Goal: Find specific page/section: Find specific page/section

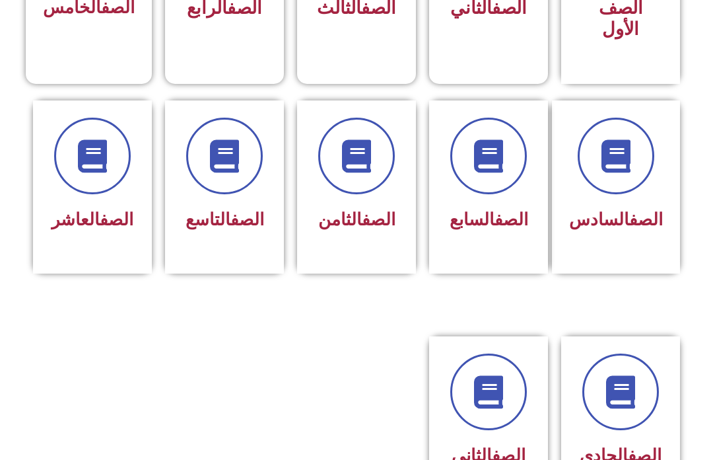
scroll to position [482, 0]
click at [363, 229] on span "الصف الثامن" at bounding box center [356, 219] width 77 height 20
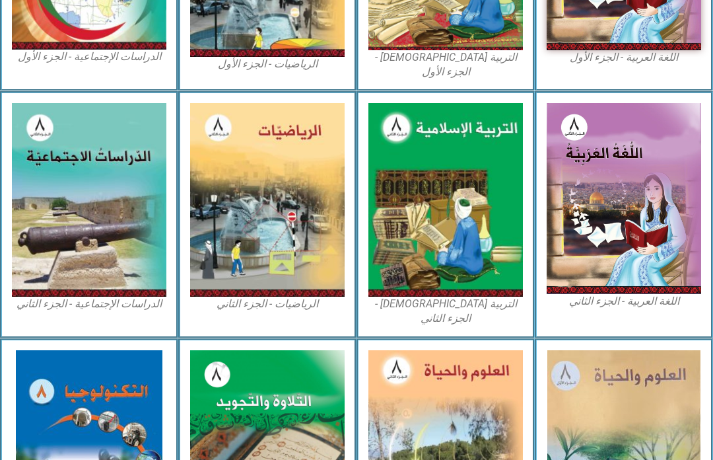
scroll to position [530, 0]
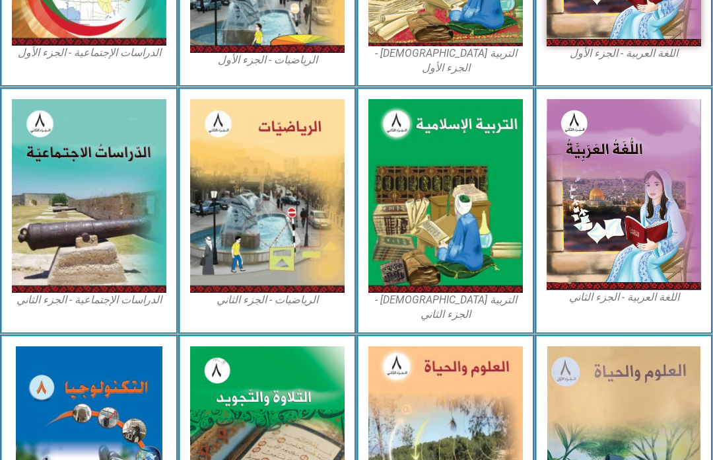
click at [421, 235] on img at bounding box center [446, 197] width 155 height 194
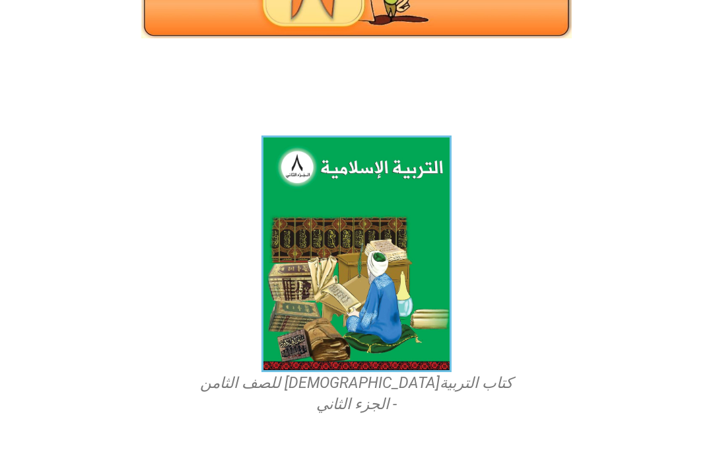
scroll to position [308, 0]
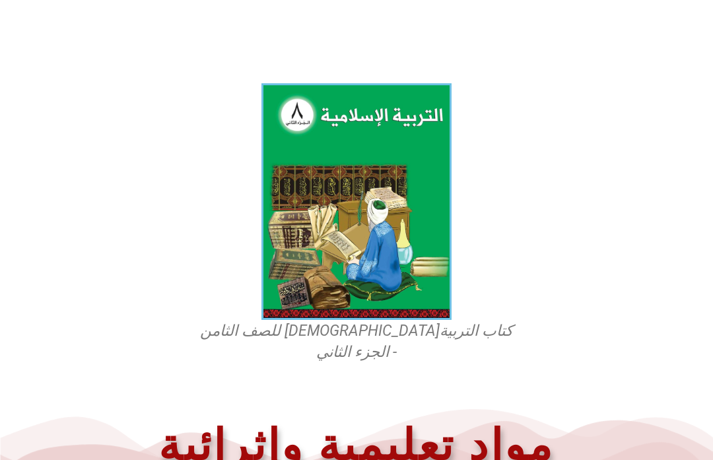
click at [287, 232] on img at bounding box center [357, 201] width 190 height 236
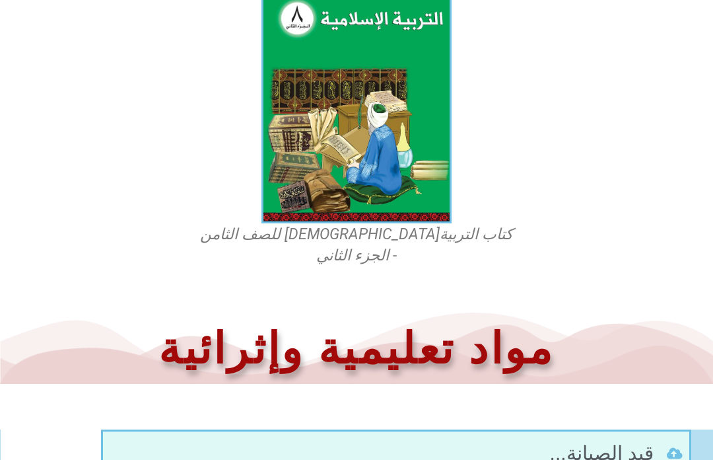
scroll to position [466, 0]
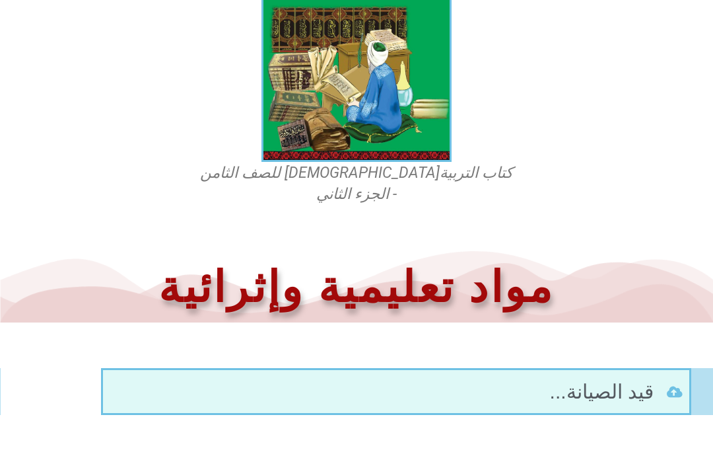
click at [497, 380] on li "قيد الصيانة..." at bounding box center [396, 391] width 573 height 30
click at [452, 382] on li "قيد الصيانة..." at bounding box center [396, 391] width 573 height 30
click at [668, 385] on icon at bounding box center [675, 391] width 16 height 13
click at [569, 382] on span "قيد الصيانة..." at bounding box center [603, 391] width 107 height 30
click at [523, 376] on li "قيد الصيانة..." at bounding box center [396, 391] width 573 height 30
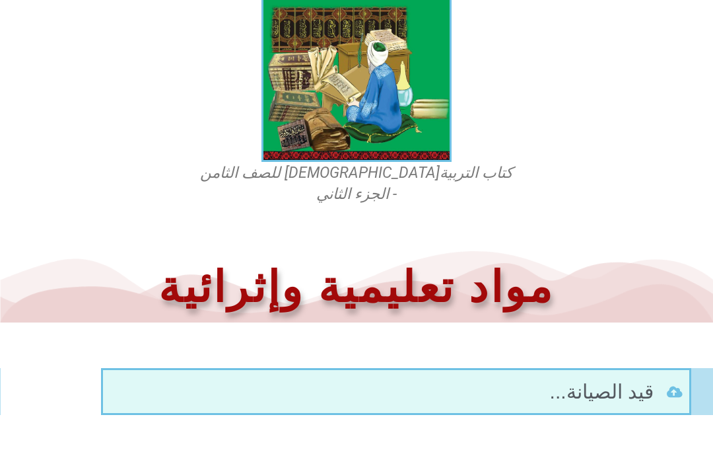
click at [507, 382] on li "قيد الصيانة..." at bounding box center [396, 391] width 573 height 30
click at [523, 385] on div at bounding box center [396, 391] width 587 height 43
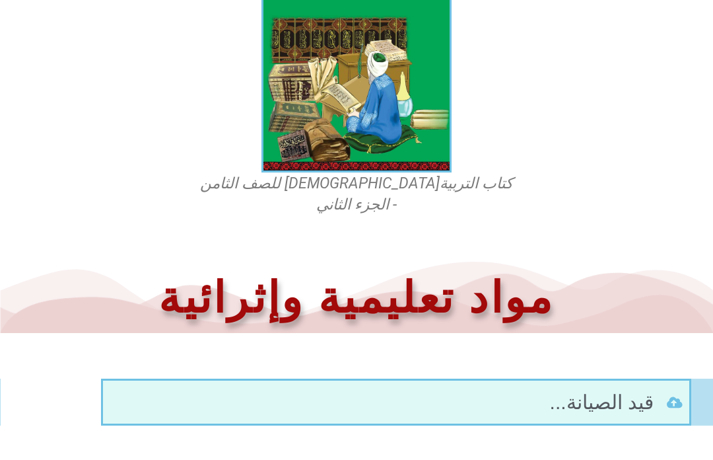
scroll to position [453, 0]
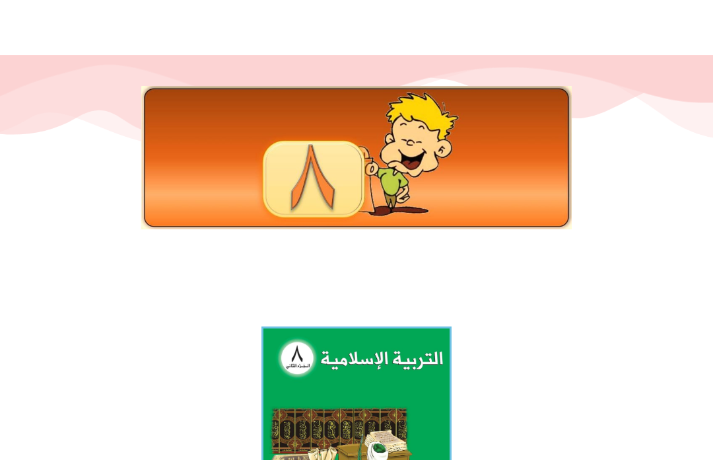
scroll to position [71, 0]
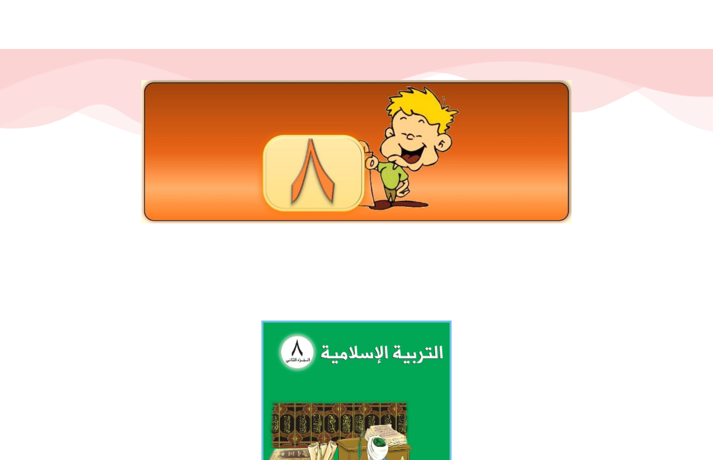
click at [260, 186] on img at bounding box center [356, 151] width 431 height 143
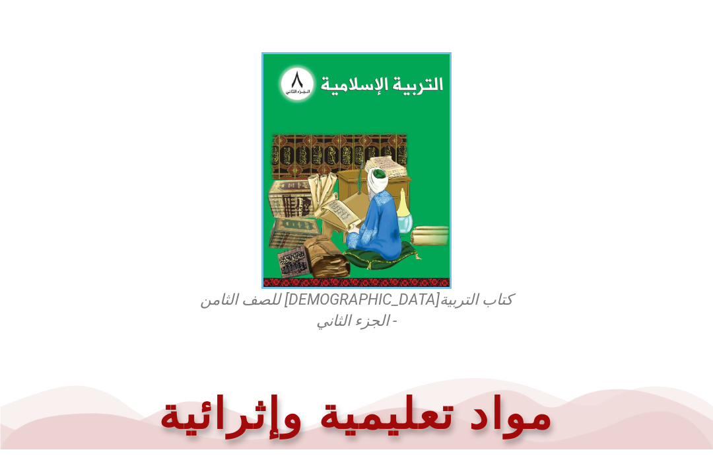
scroll to position [339, 0]
click at [334, 183] on img at bounding box center [357, 170] width 190 height 236
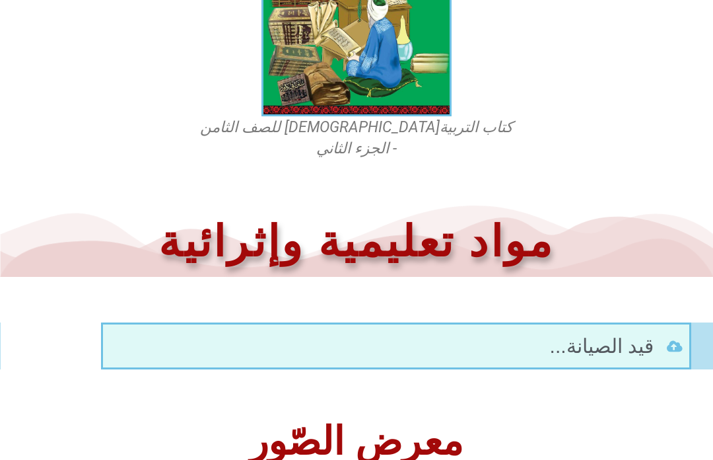
scroll to position [511, 0]
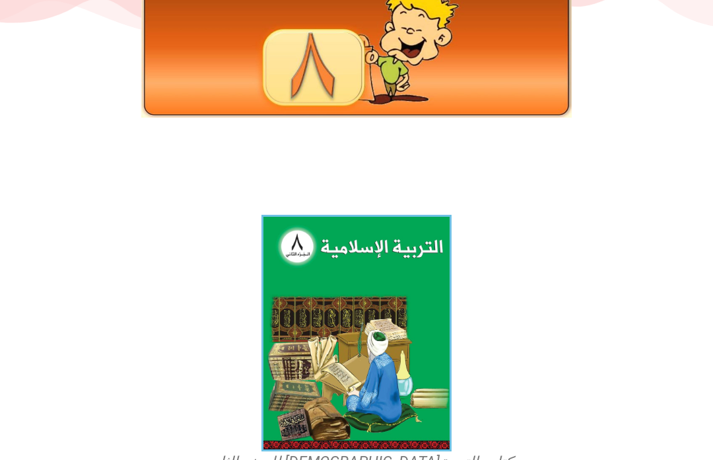
scroll to position [110, 0]
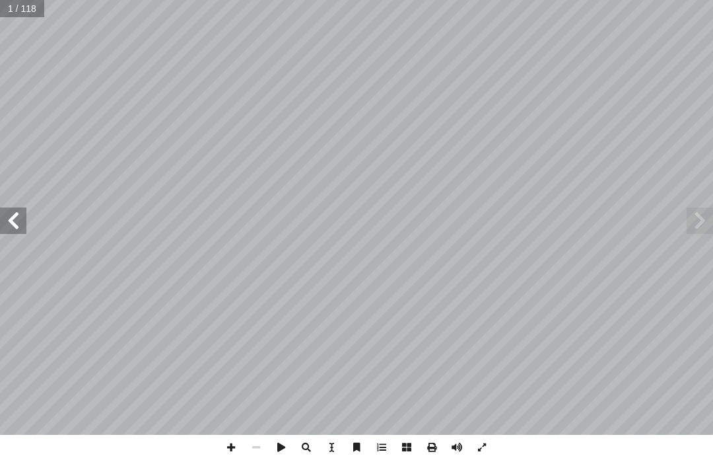
click at [694, 230] on span at bounding box center [700, 220] width 26 height 26
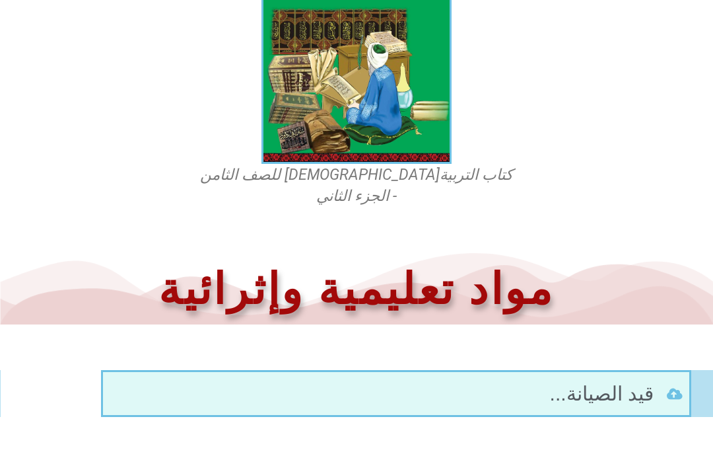
scroll to position [466, 0]
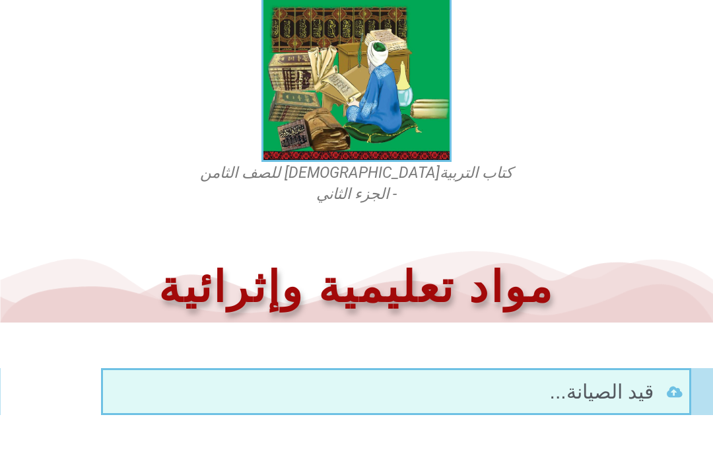
click at [668, 370] on div at bounding box center [396, 391] width 587 height 43
click at [665, 382] on li "قيد الصيانة..." at bounding box center [396, 391] width 573 height 30
click at [664, 376] on li "قيد الصيانة..." at bounding box center [396, 391] width 573 height 30
click at [641, 421] on div at bounding box center [357, 437] width 700 height 33
click at [624, 378] on span "قيد الصيانة..." at bounding box center [603, 391] width 107 height 30
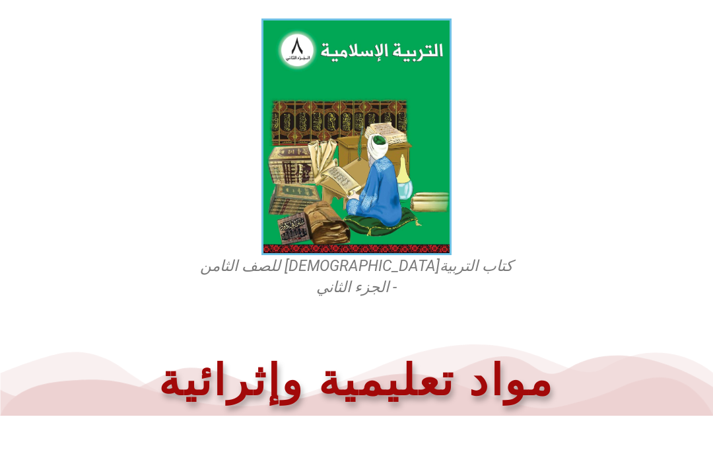
scroll to position [373, 0]
click at [311, 182] on img at bounding box center [357, 136] width 190 height 236
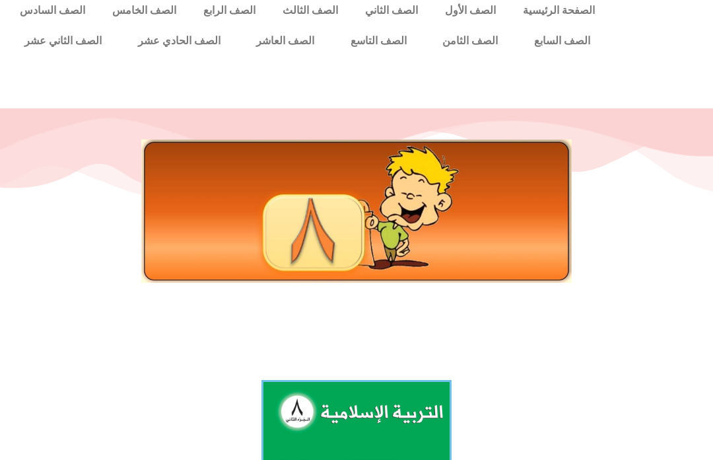
scroll to position [0, 0]
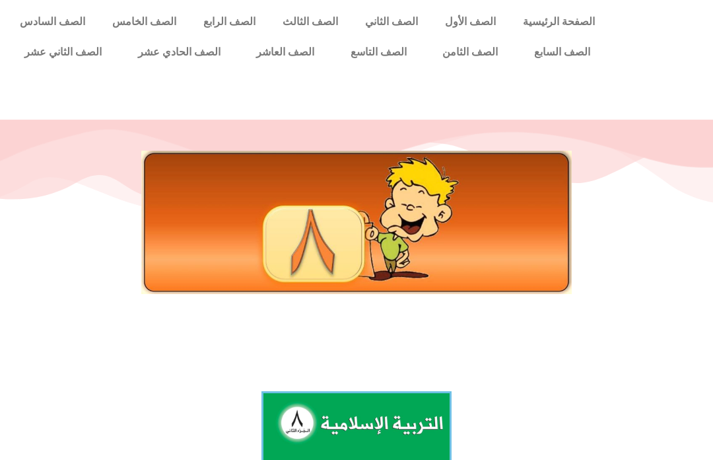
click at [470, 57] on link "الصف الثامن" at bounding box center [471, 52] width 92 height 30
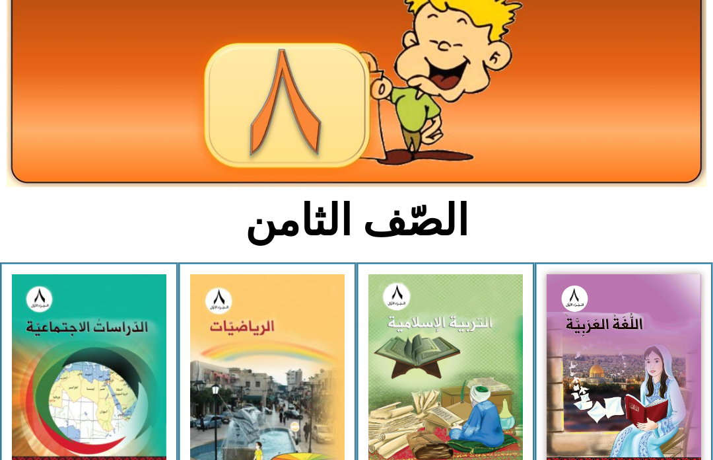
scroll to position [145, 0]
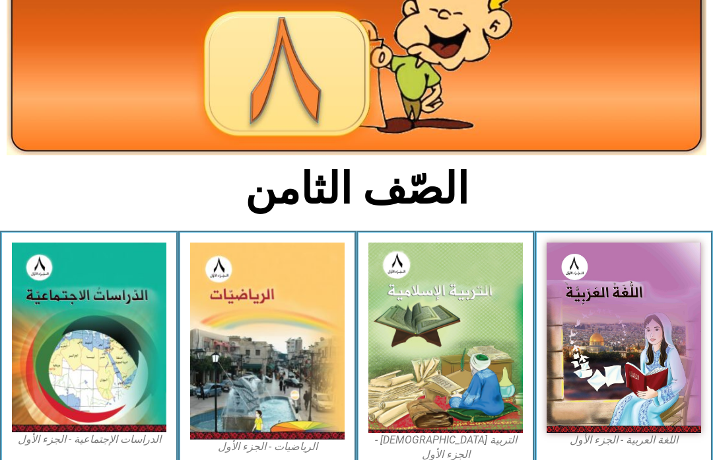
click at [471, 316] on img at bounding box center [446, 337] width 155 height 190
